Goal: Information Seeking & Learning: Learn about a topic

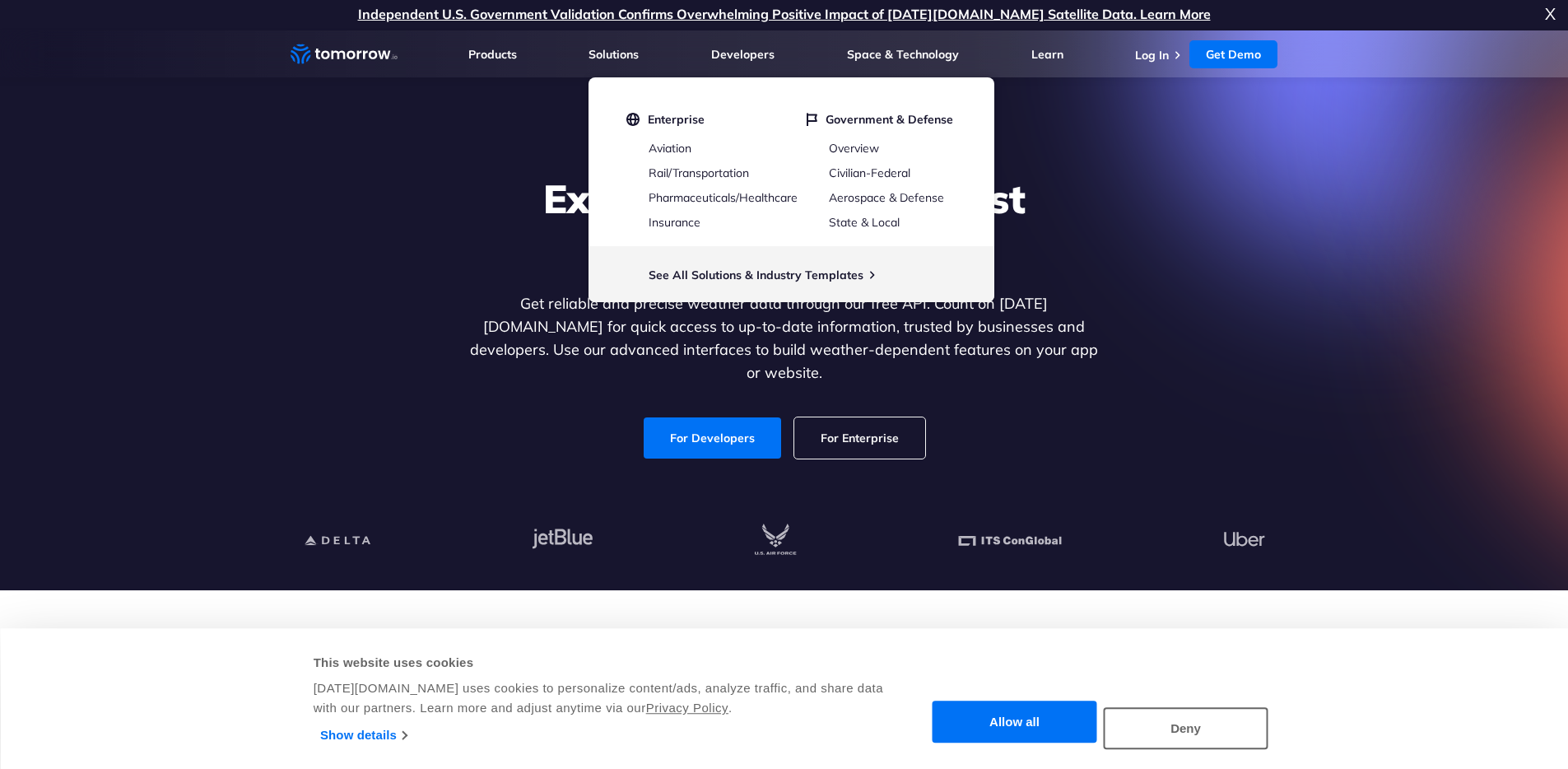
scroll to position [4, 0]
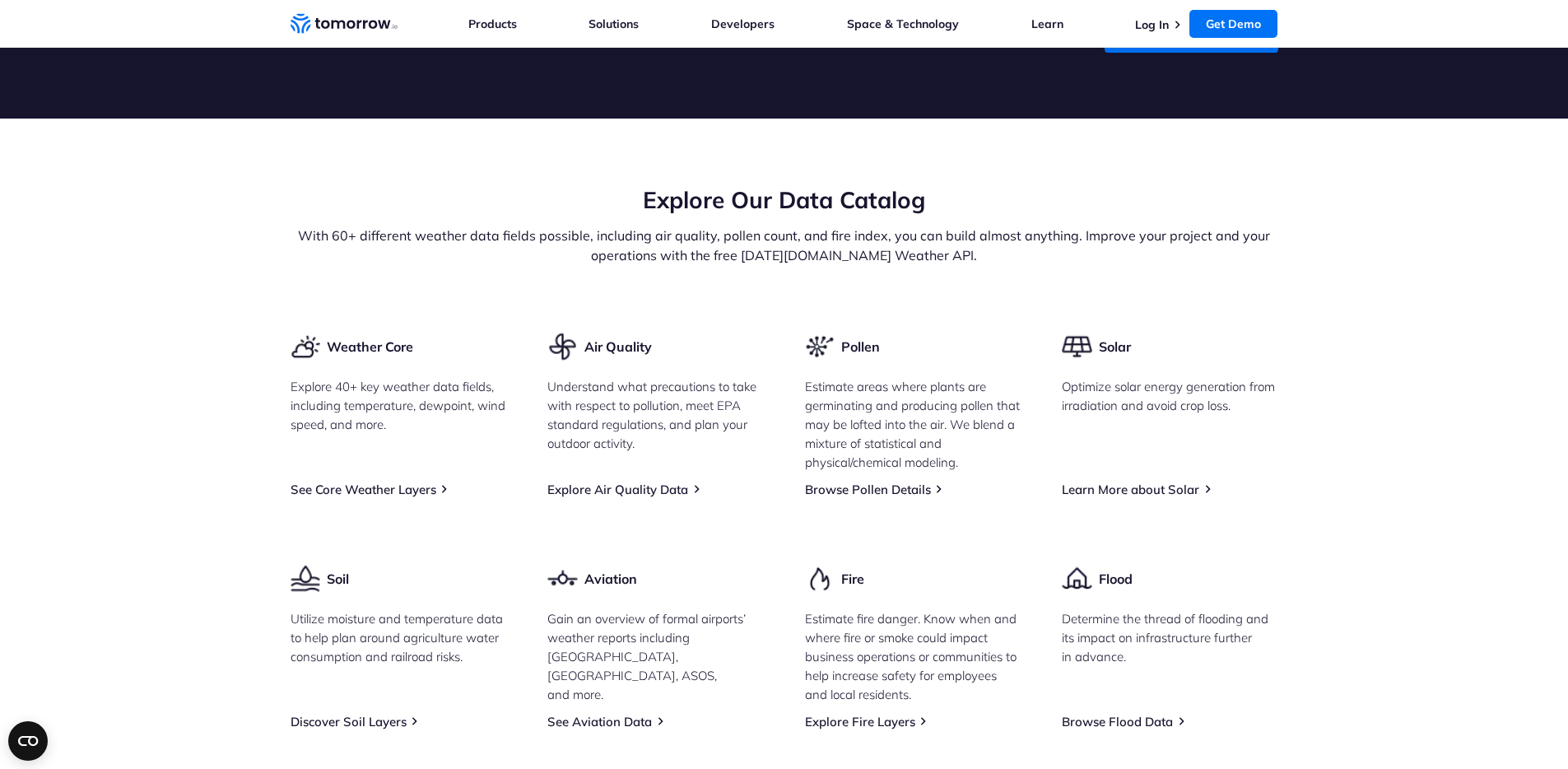
scroll to position [1873, 0]
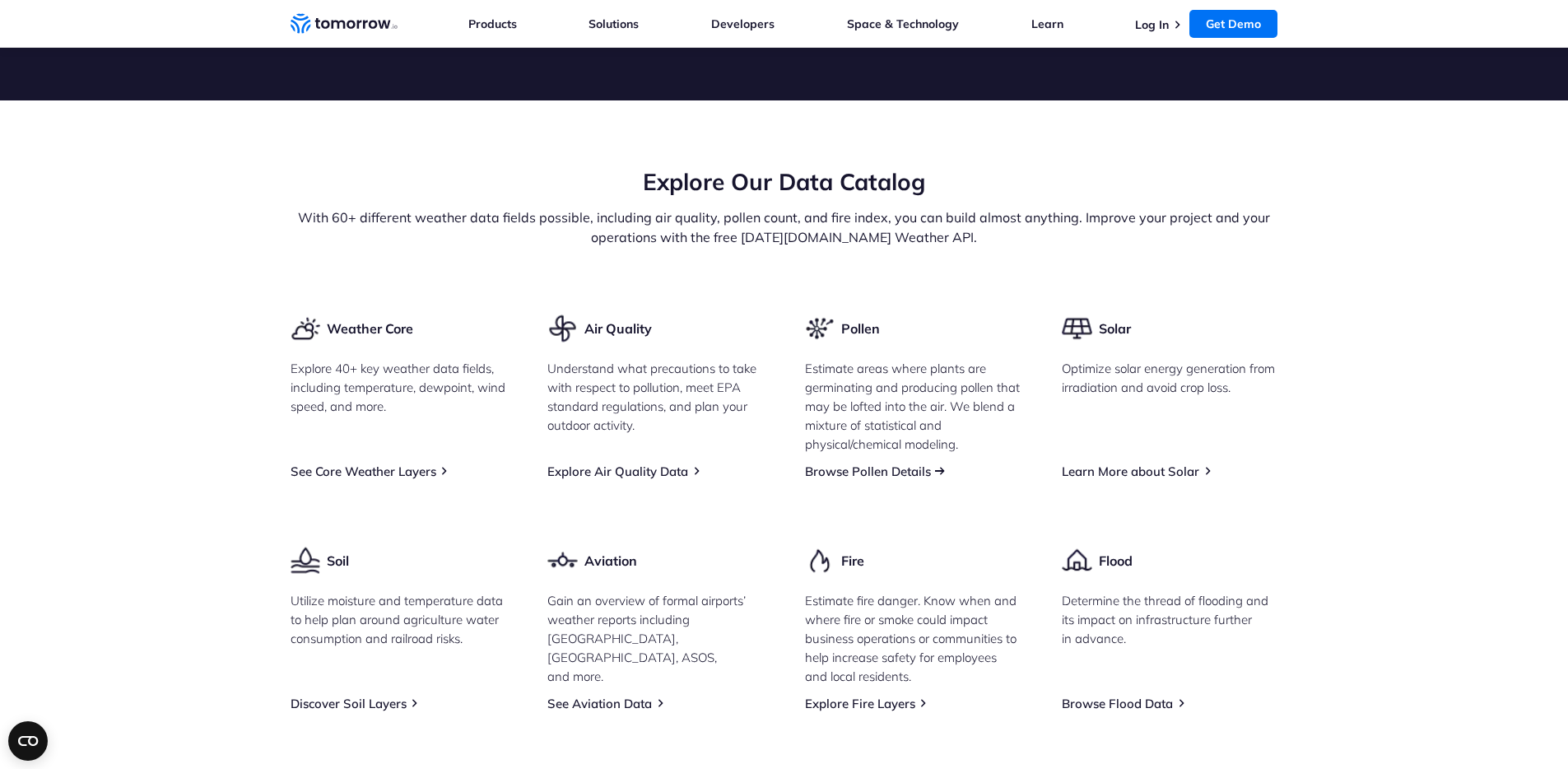
click at [921, 479] on link "Browse Pollen Details" at bounding box center [868, 472] width 126 height 16
click at [903, 479] on link "Browse Pollen Details" at bounding box center [868, 472] width 126 height 16
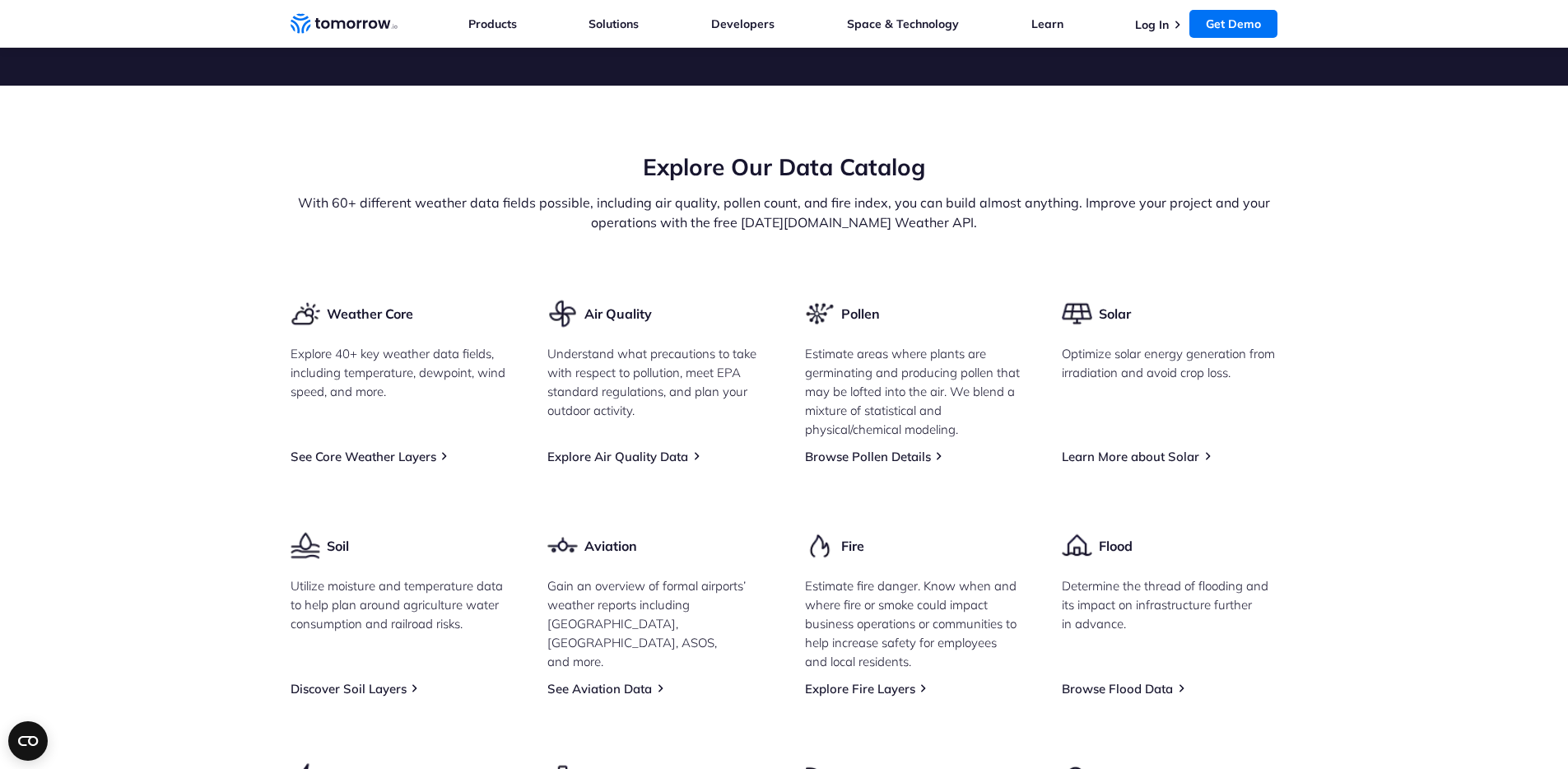
scroll to position [1889, 0]
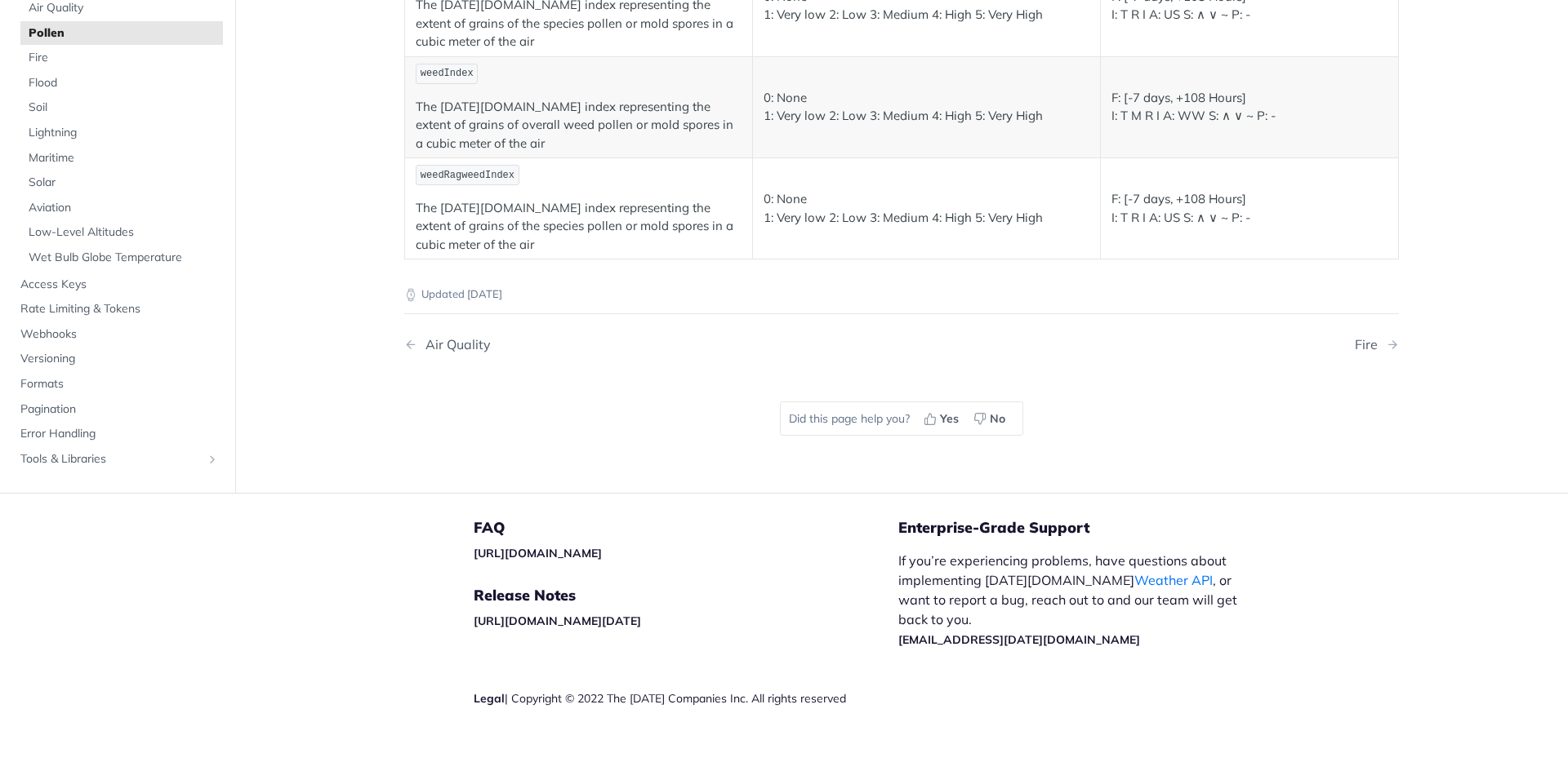
scroll to position [546, 0]
click at [526, 554] on link "https://tomorrowio.zendesk.com/" at bounding box center [537, 553] width 128 height 15
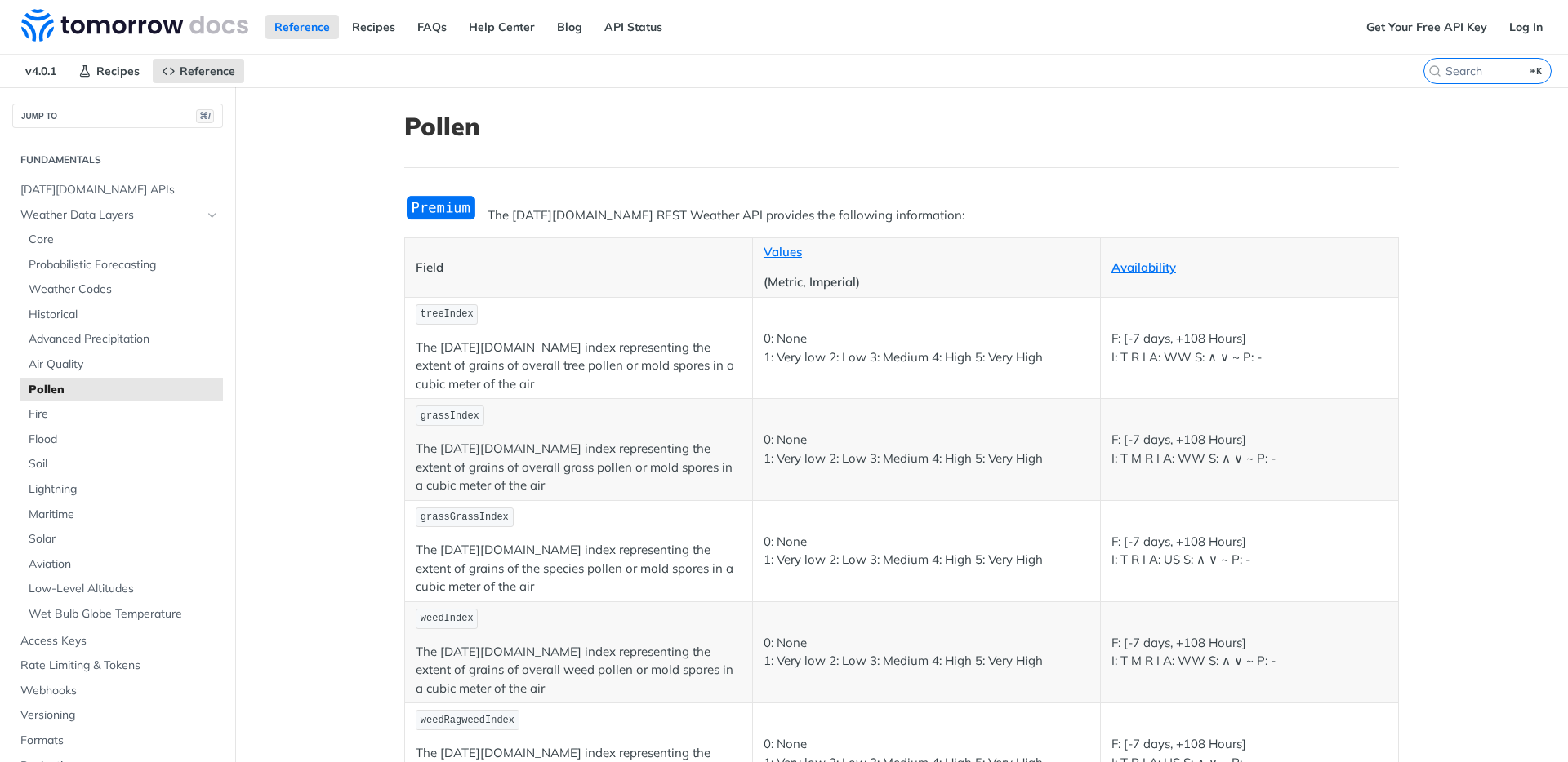
click at [363, 331] on main "JUMP TO ⌘/ Fundamentals Tomorrow.io APIs Weather Data Layers Core Probabilistic…" at bounding box center [784, 562] width 1568 height 951
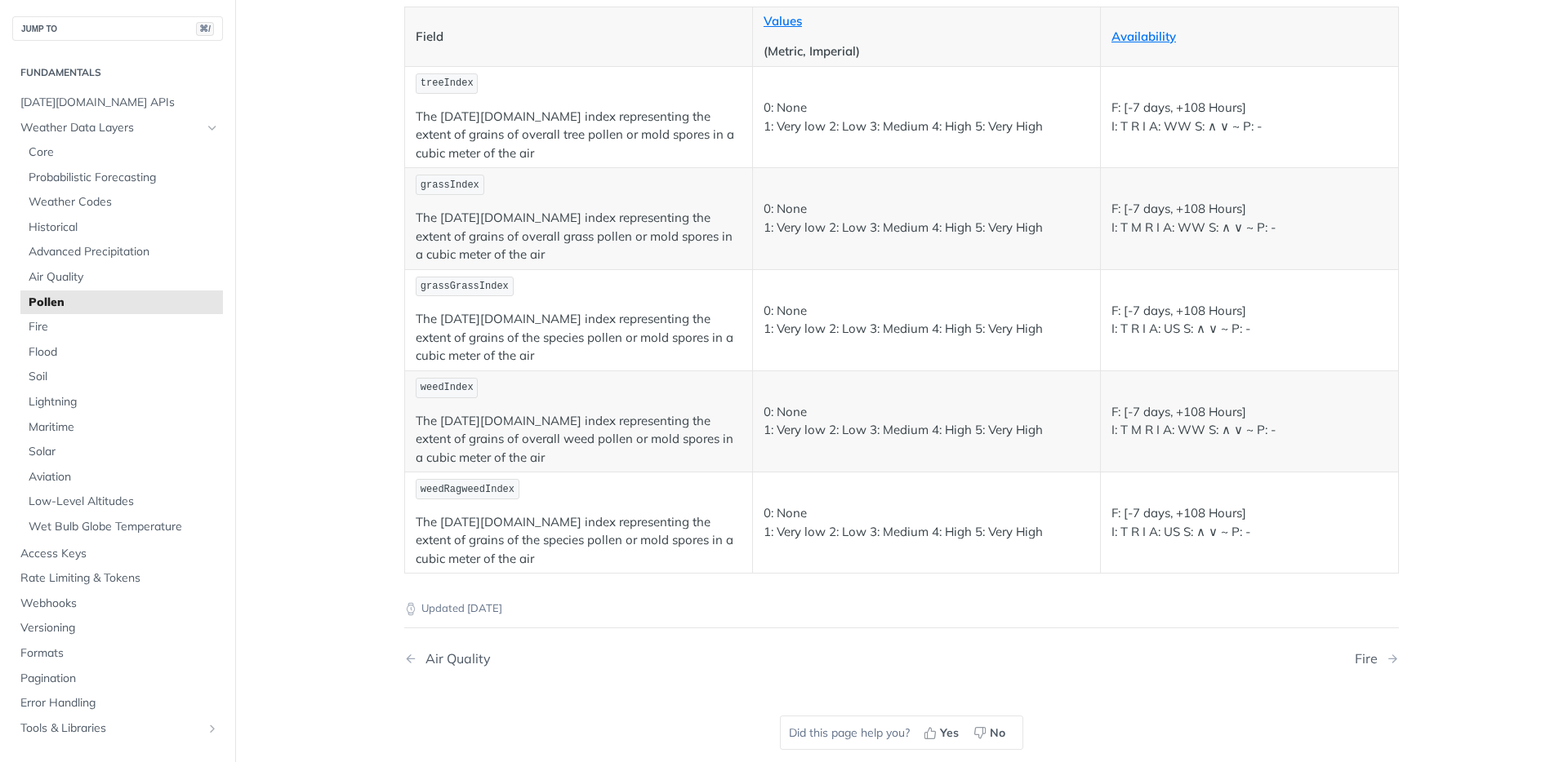
scroll to position [235, 0]
